Goal: Task Accomplishment & Management: Complete application form

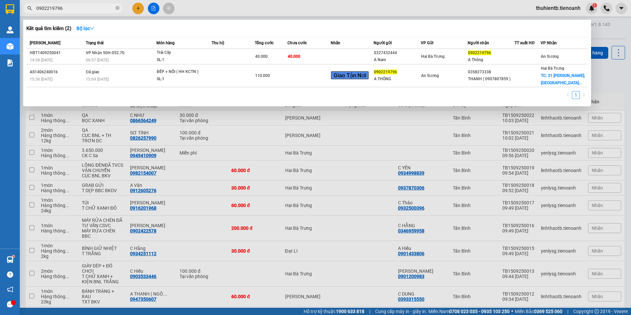
click at [56, 11] on input "0902219796" at bounding box center [75, 8] width 78 height 7
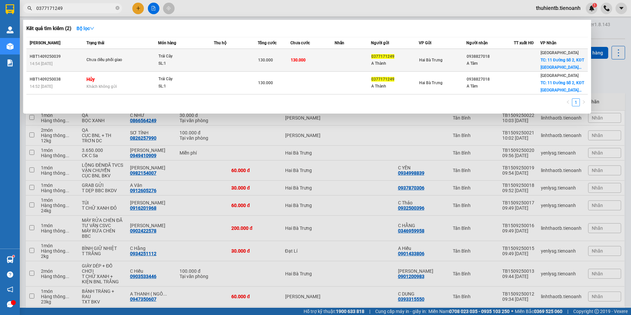
type input "0377171249"
click at [491, 63] on div "A Tâm" at bounding box center [490, 63] width 47 height 7
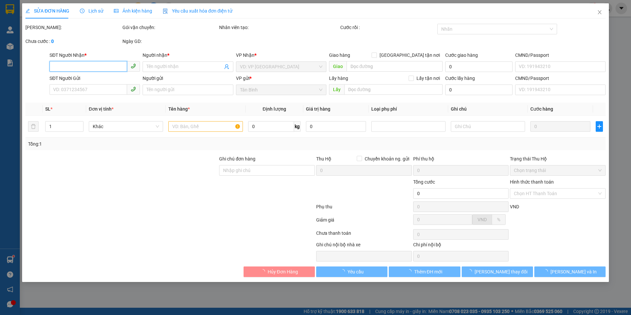
type input "0938827018"
type input "A Tâm"
checkbox input "true"
type input "[STREET_ADDRESS]"
type input "0377171249"
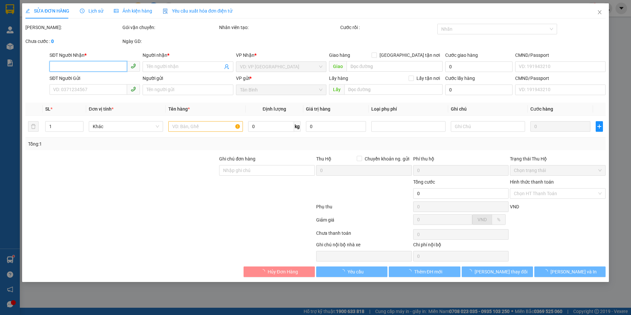
type input "A Thành"
type input "130.000"
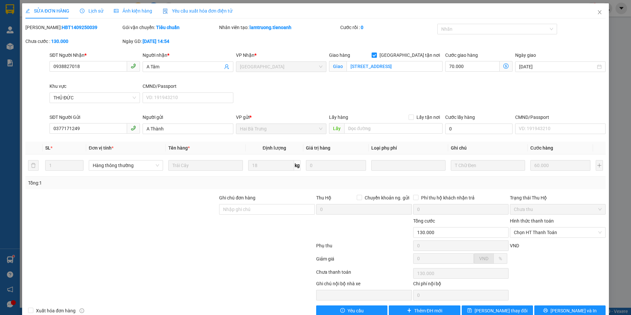
click at [97, 12] on span "Lịch sử" at bounding box center [91, 10] width 23 height 5
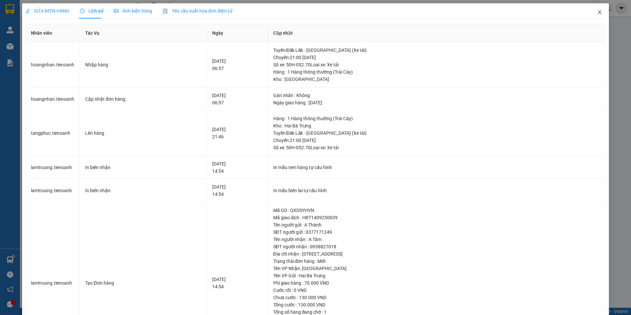
click at [597, 11] on icon "close" at bounding box center [599, 12] width 5 height 5
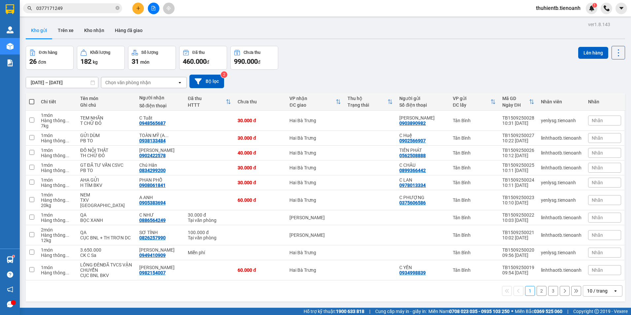
click at [78, 9] on input "0377171249" at bounding box center [75, 8] width 78 height 7
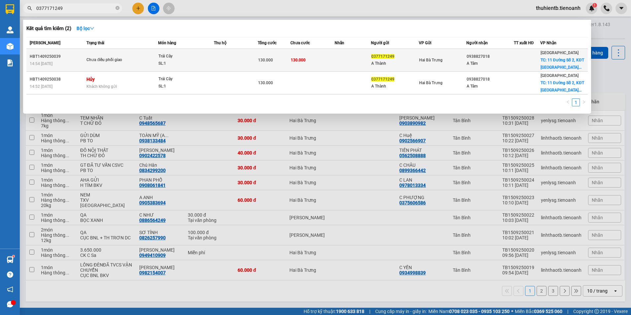
click at [221, 67] on td at bounding box center [236, 60] width 44 height 23
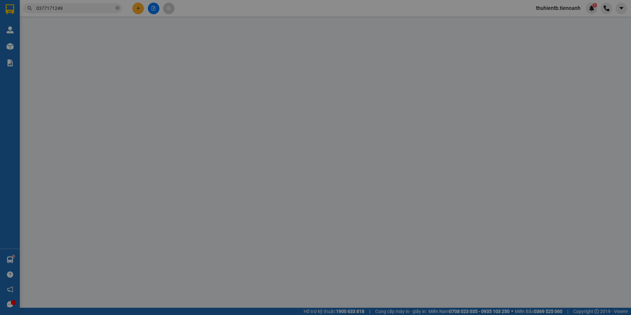
type input "0938827018"
type input "A Tâm"
checkbox input "true"
type input "[STREET_ADDRESS]"
type input "0377171249"
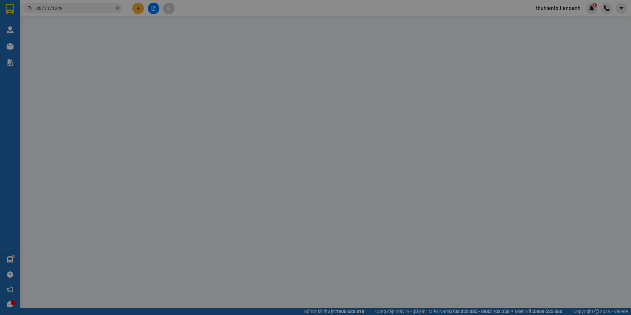
type input "A Thành"
type input "130.000"
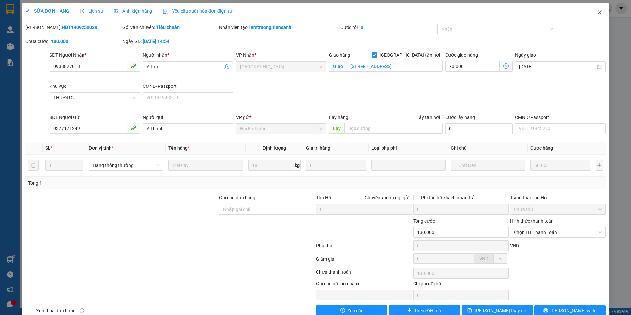
click at [597, 12] on icon "close" at bounding box center [599, 12] width 4 height 4
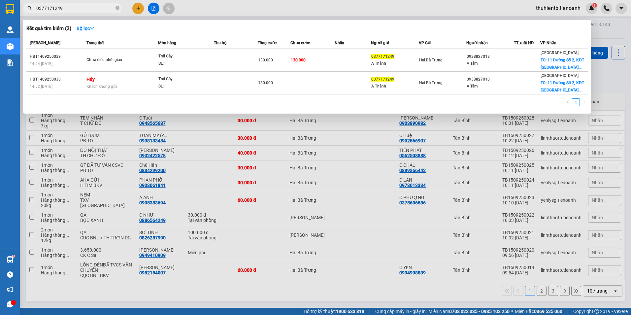
click at [73, 7] on input "0377171249" at bounding box center [75, 8] width 78 height 7
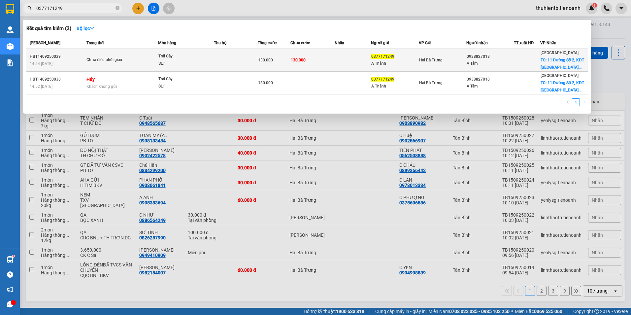
click at [106, 66] on td "Chưa điều phối giao" at bounding box center [121, 60] width 73 height 23
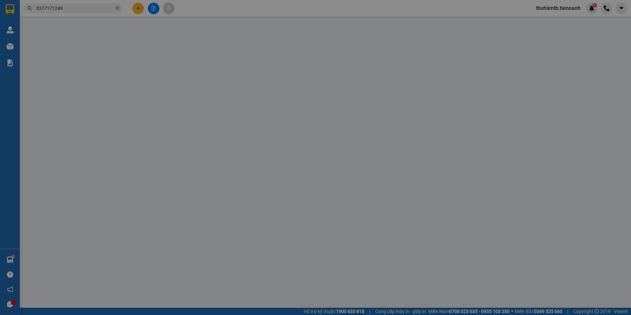
type input "0938827018"
type input "A Tâm"
checkbox input "true"
type input "[STREET_ADDRESS]"
type input "0377171249"
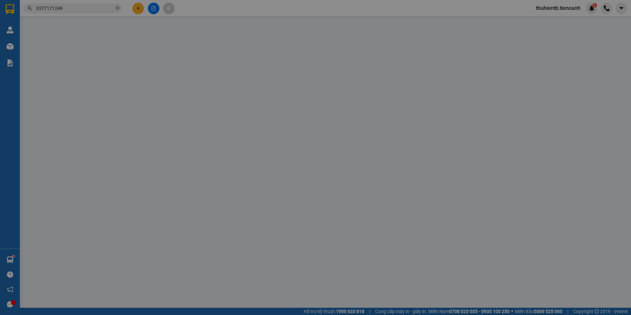
type input "A Thành"
type input "130.000"
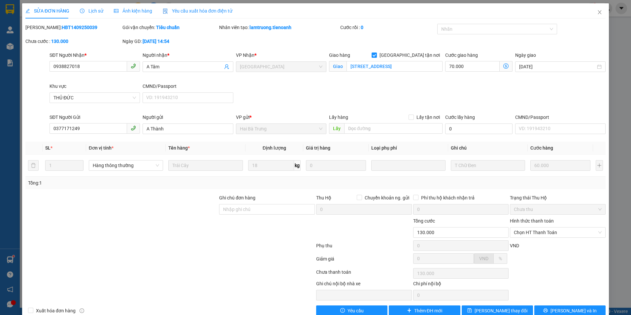
click at [96, 11] on span "Lịch sử" at bounding box center [91, 10] width 23 height 5
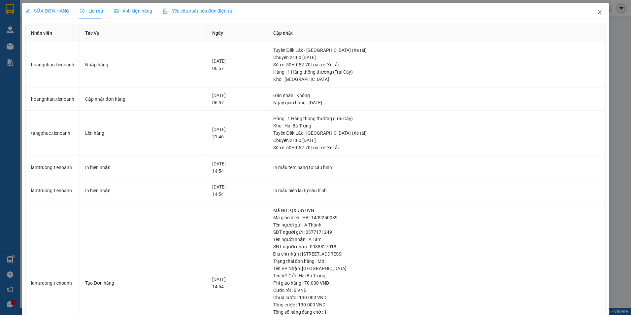
click at [594, 15] on span "Close" at bounding box center [599, 12] width 18 height 18
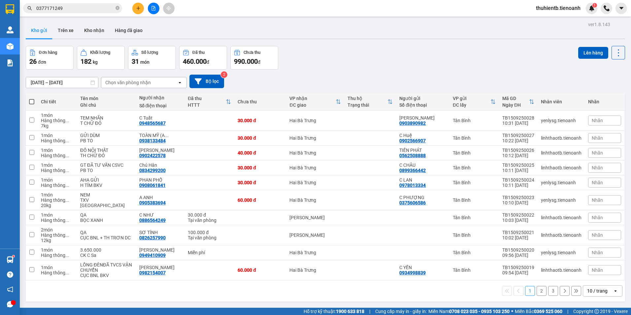
click at [75, 5] on input "0377171249" at bounding box center [75, 8] width 78 height 7
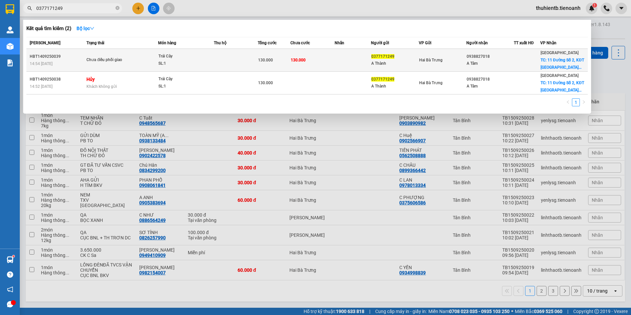
click at [206, 68] on td "Trái Cây SL: 1" at bounding box center [186, 60] width 56 height 23
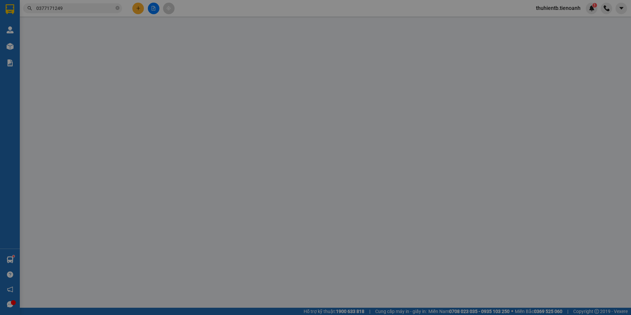
type input "0938827018"
type input "A Tâm"
checkbox input "true"
type input "[STREET_ADDRESS]"
type input "0377171249"
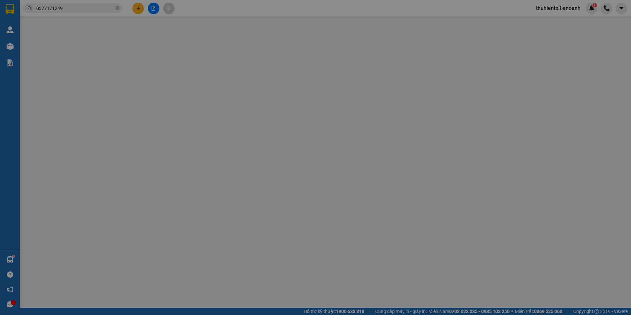
type input "A Thành"
type input "130.000"
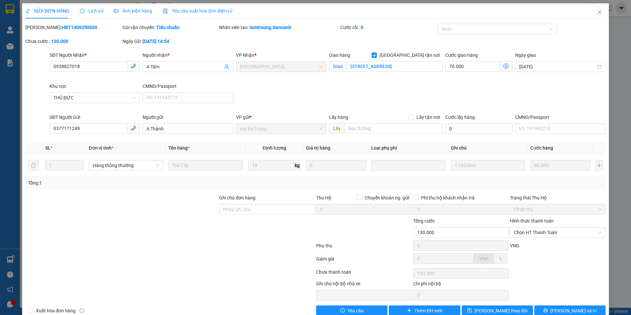
click at [98, 12] on span "Lịch sử" at bounding box center [91, 10] width 23 height 5
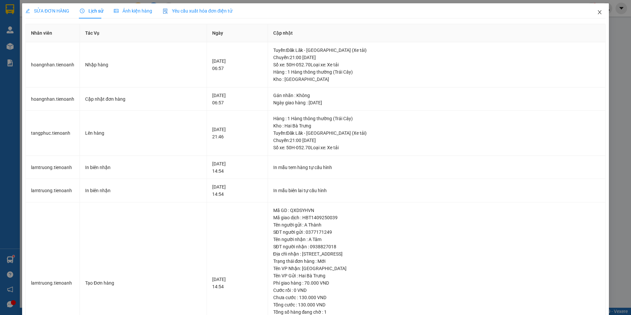
click at [592, 12] on span "Close" at bounding box center [599, 12] width 18 height 18
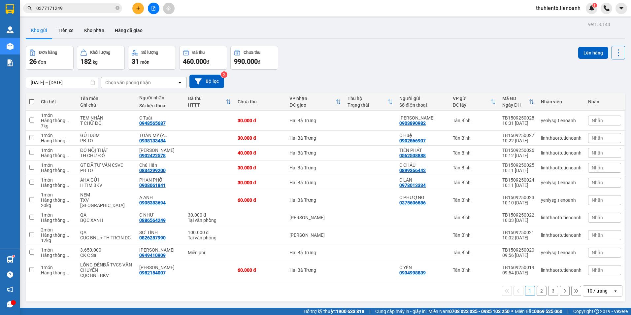
click at [84, 8] on input "0377171249" at bounding box center [75, 8] width 78 height 7
